Goal: Information Seeking & Learning: Find contact information

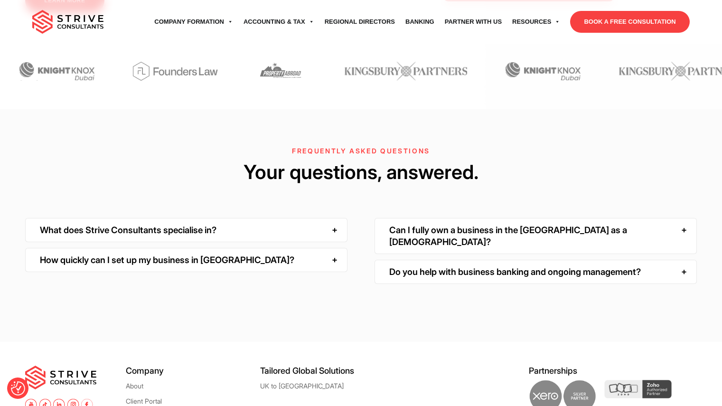
scroll to position [2719, 0]
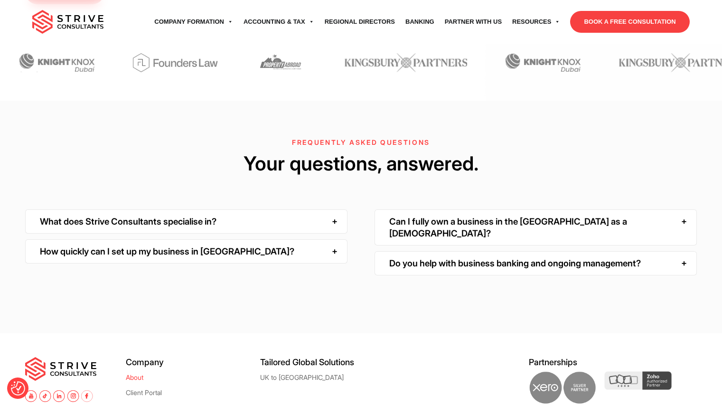
click at [132, 373] on link "About" at bounding box center [135, 376] width 18 height 7
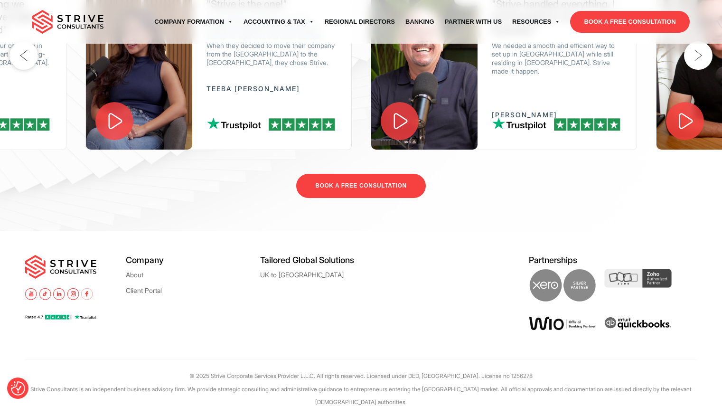
scroll to position [1791, 0]
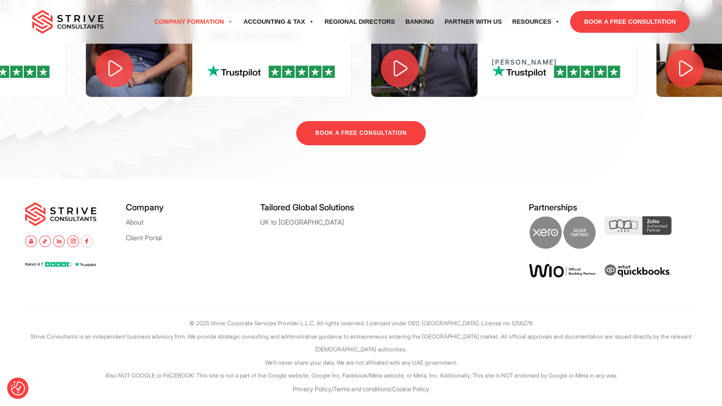
click at [198, 16] on link "Company Formation" at bounding box center [193, 22] width 89 height 27
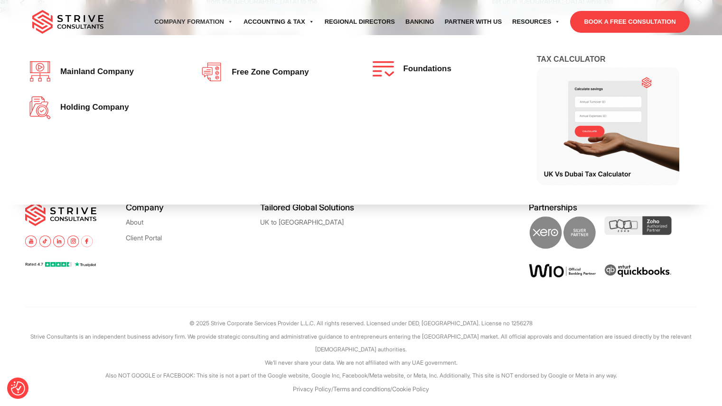
click at [286, 6] on div "ENQUIRE Company Formation Mainland company Holding Company Free zone company Fo…" at bounding box center [360, 22] width 671 height 44
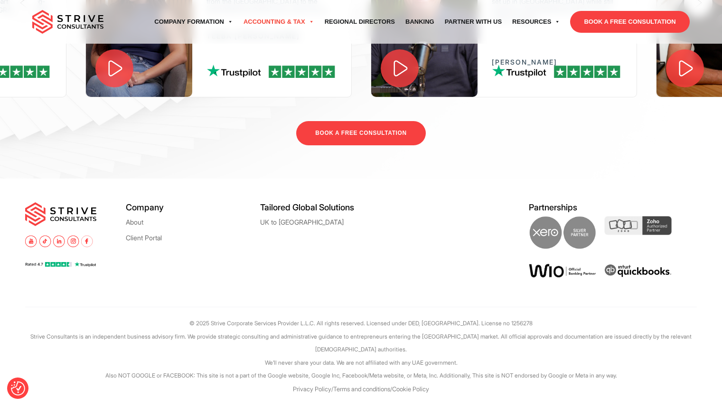
click at [286, 20] on link "Accounting & Tax" at bounding box center [278, 22] width 81 height 27
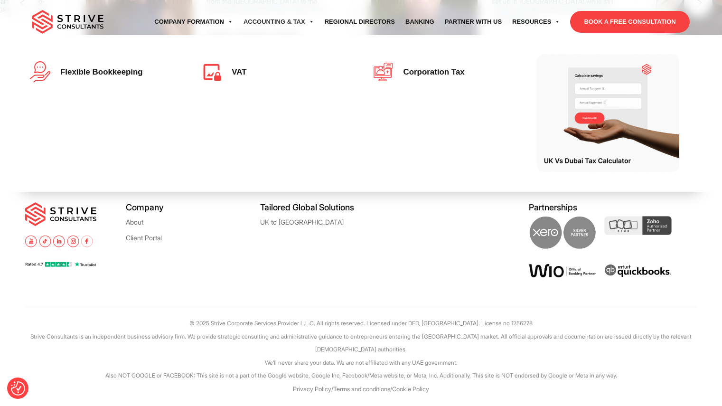
click at [137, 261] on div "Company About Client Portal" at bounding box center [193, 247] width 134 height 90
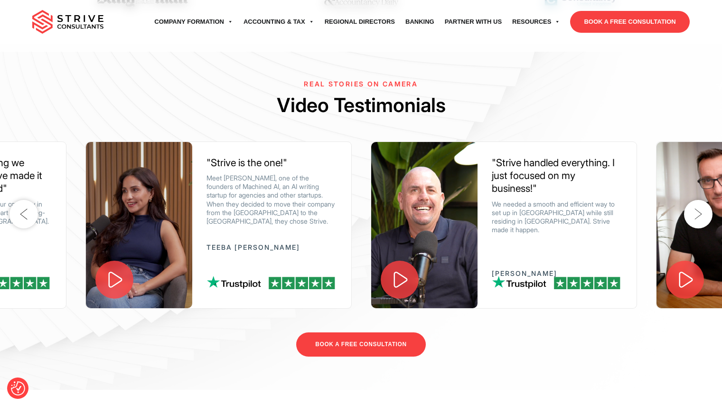
scroll to position [1570, 0]
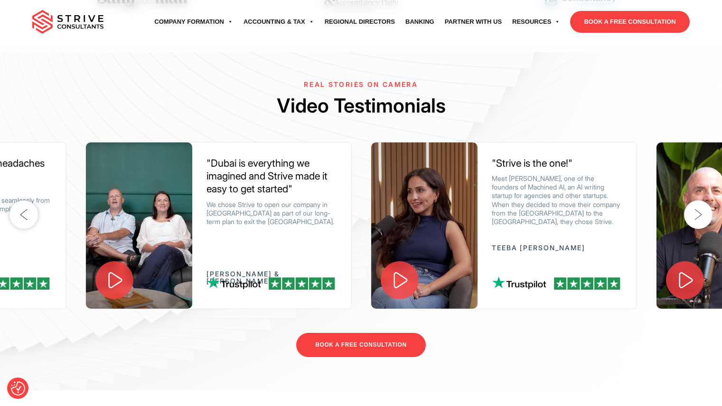
click at [399, 288] on icon at bounding box center [400, 280] width 14 height 16
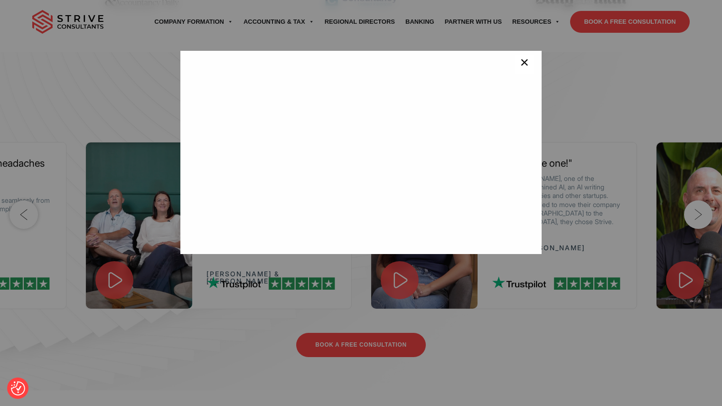
click at [522, 65] on span "×" at bounding box center [524, 64] width 9 height 19
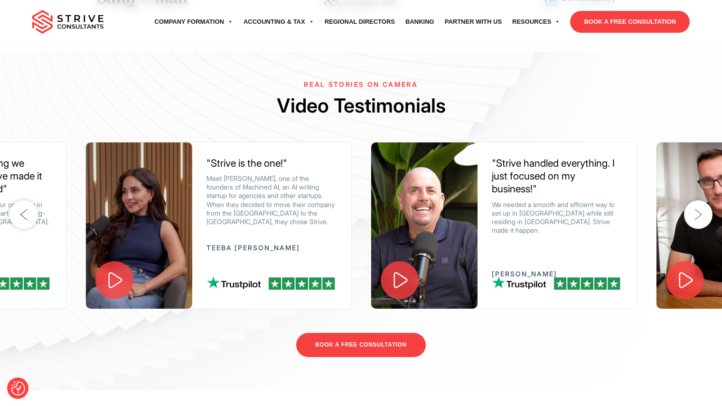
click at [407, 288] on icon at bounding box center [400, 280] width 14 height 16
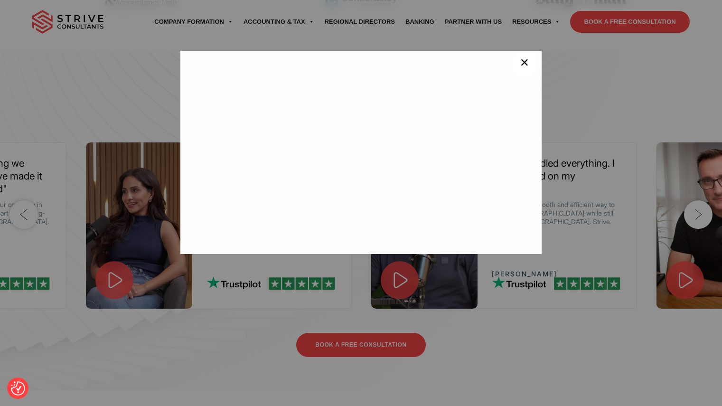
click at [520, 56] on span "×" at bounding box center [524, 64] width 9 height 19
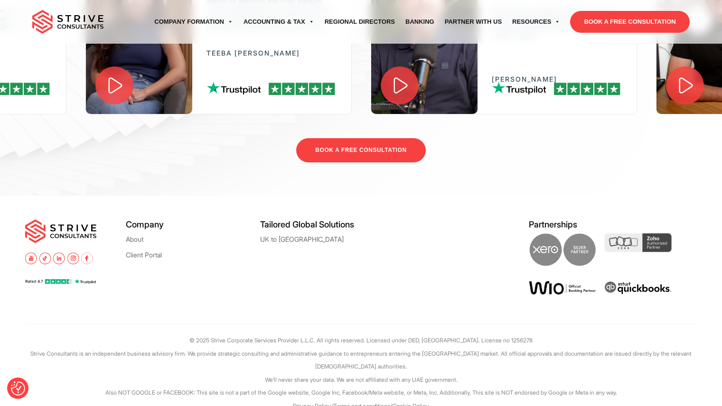
scroll to position [1791, 0]
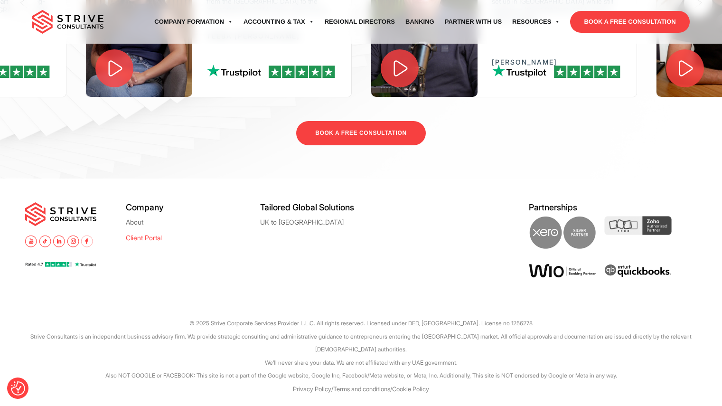
click at [132, 235] on link "Client Portal" at bounding box center [144, 237] width 36 height 7
click at [130, 222] on link "About" at bounding box center [135, 221] width 18 height 7
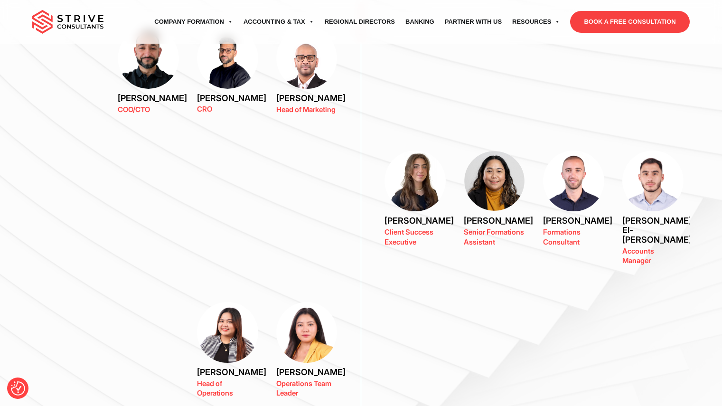
scroll to position [868, 0]
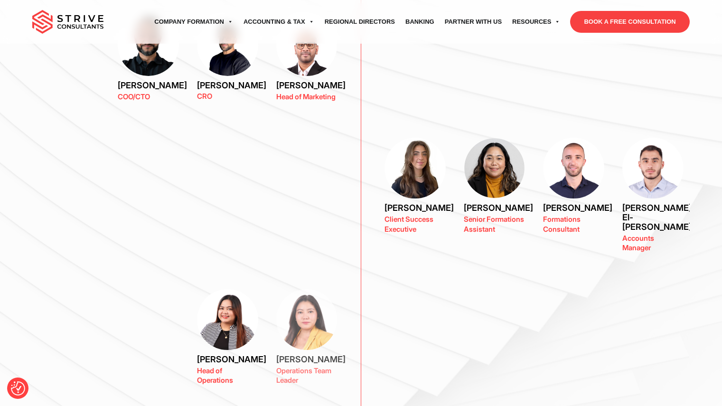
click at [308, 325] on img at bounding box center [306, 319] width 61 height 61
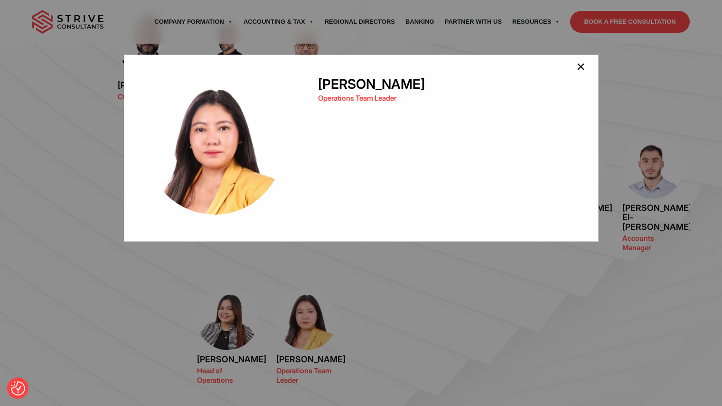
click at [581, 72] on span "×" at bounding box center [580, 68] width 9 height 19
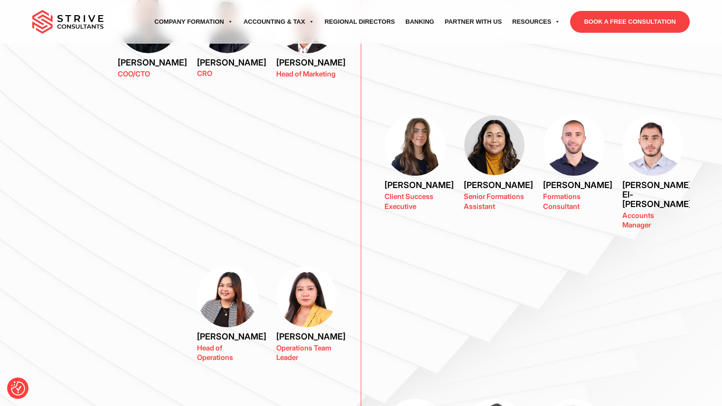
scroll to position [885, 0]
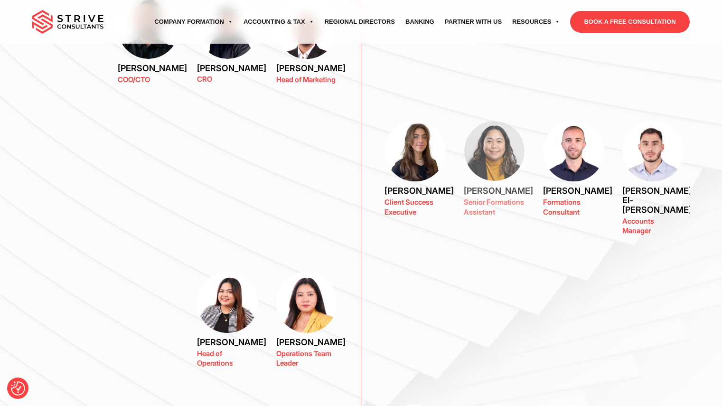
click at [484, 148] on img at bounding box center [494, 151] width 61 height 61
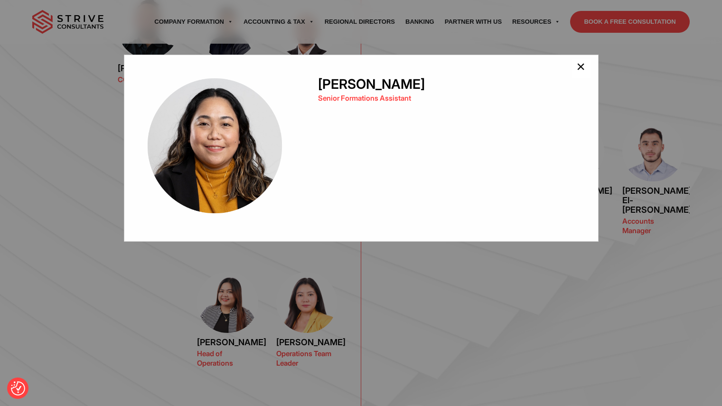
click at [576, 76] on span "×" at bounding box center [580, 68] width 9 height 19
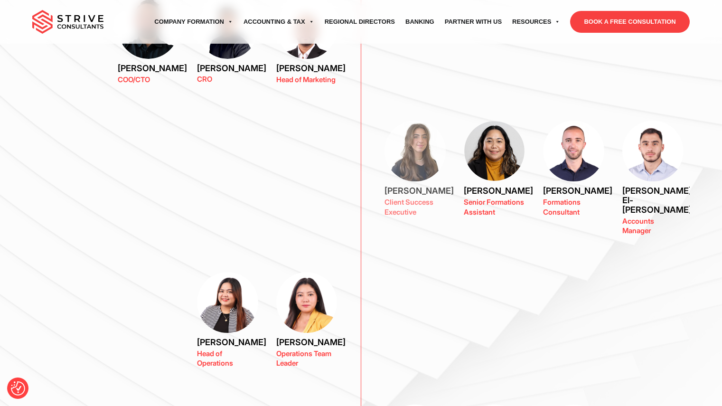
click at [409, 154] on img at bounding box center [414, 151] width 61 height 61
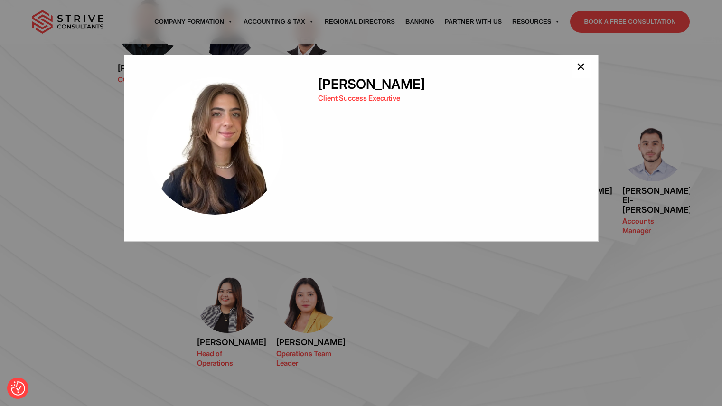
click at [579, 66] on span "×" at bounding box center [580, 68] width 9 height 19
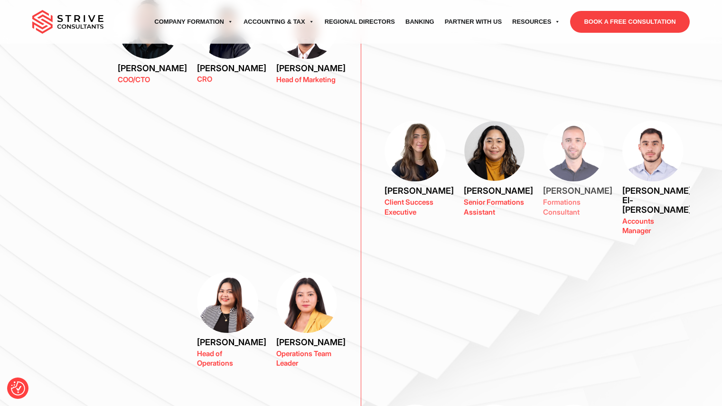
click at [581, 170] on img at bounding box center [573, 151] width 61 height 61
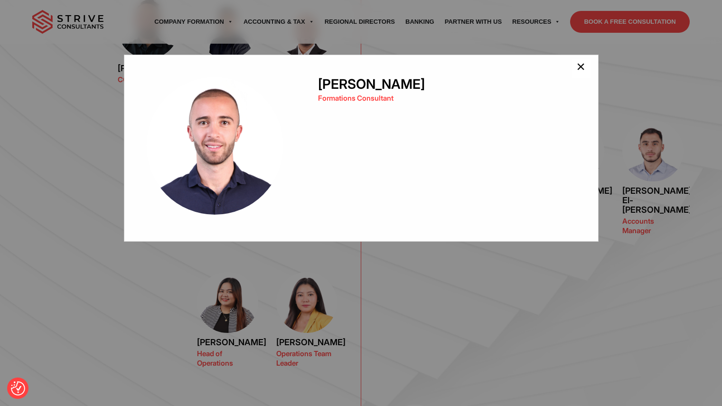
click at [581, 74] on span "×" at bounding box center [580, 68] width 9 height 19
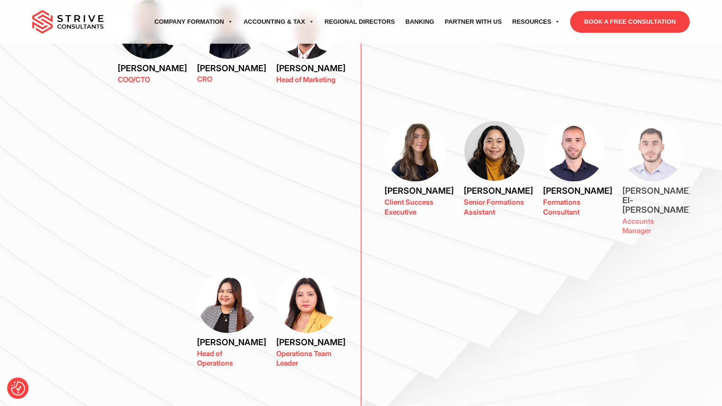
click at [646, 183] on div "Ziyad El-Khatib Accounts Manager" at bounding box center [652, 182] width 61 height 123
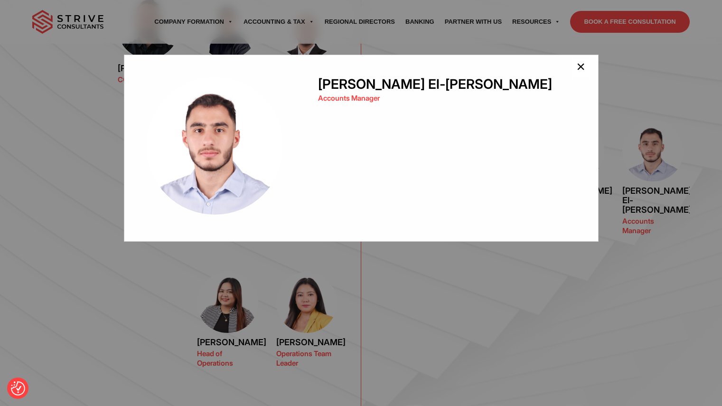
click at [576, 74] on span "×" at bounding box center [580, 68] width 9 height 19
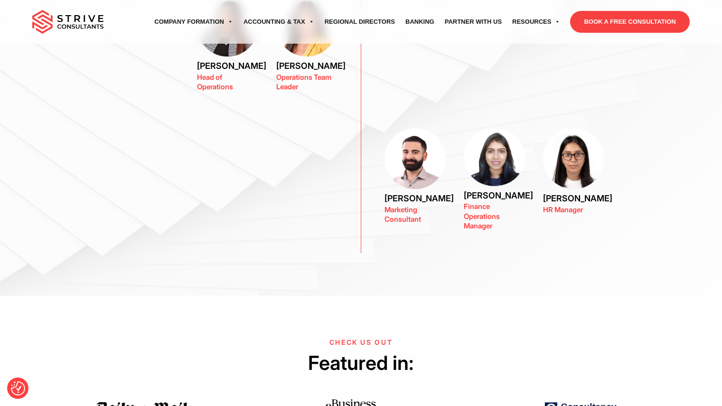
scroll to position [1161, 0]
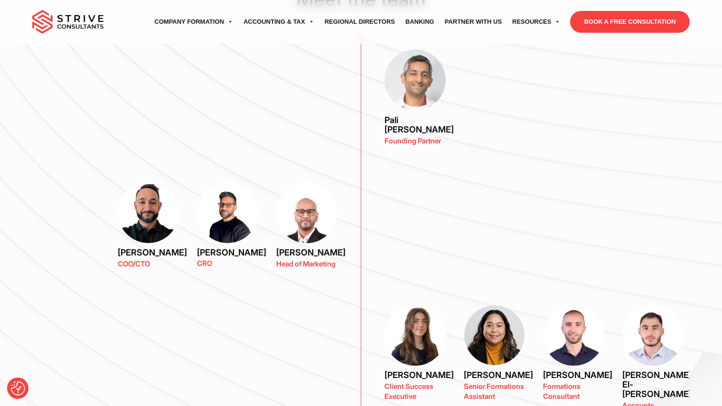
scroll to position [702, 0]
